Goal: Navigation & Orientation: Find specific page/section

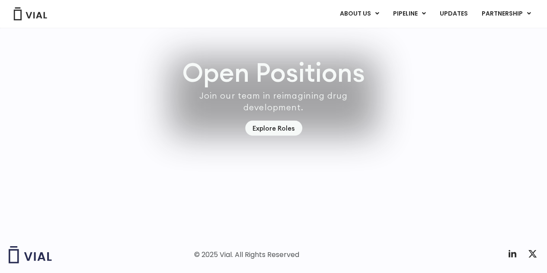
scroll to position [2450, 0]
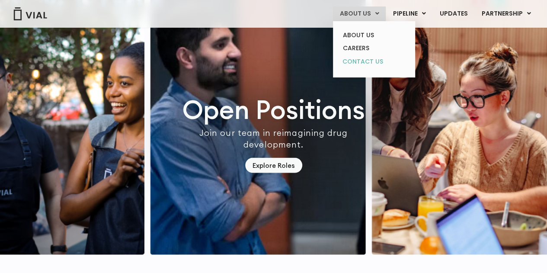
click at [369, 66] on link "CONTACT US" at bounding box center [374, 62] width 76 height 14
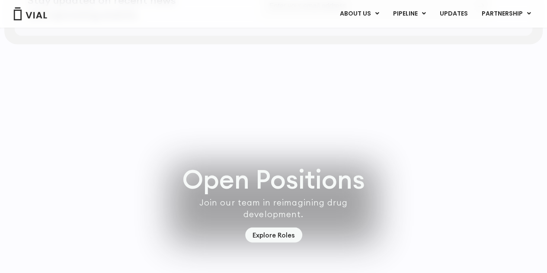
scroll to position [2536, 0]
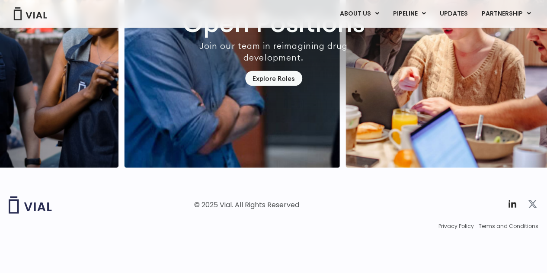
click at [530, 209] on icon at bounding box center [532, 204] width 10 height 10
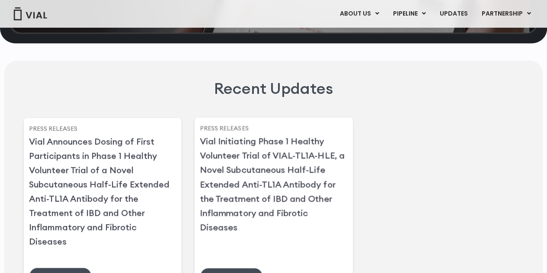
scroll to position [1801, 0]
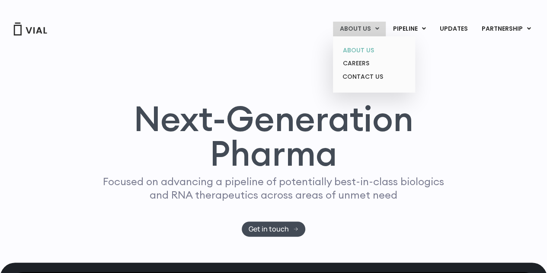
click at [354, 54] on link "ABOUT US" at bounding box center [374, 50] width 76 height 13
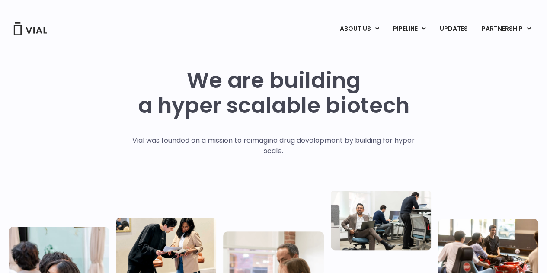
click at [28, 30] on img at bounding box center [30, 29] width 35 height 13
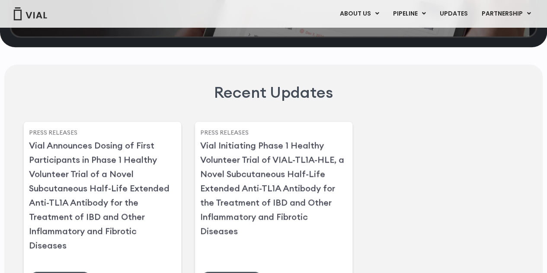
scroll to position [2120, 0]
